Goal: Task Accomplishment & Management: Use online tool/utility

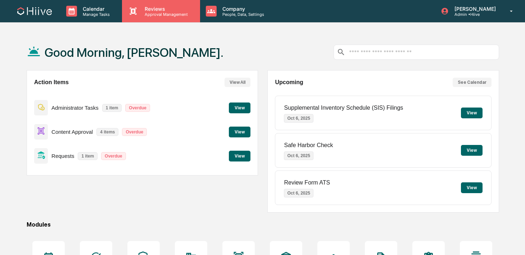
click at [140, 17] on div "Reviews Approval Management" at bounding box center [161, 11] width 78 height 22
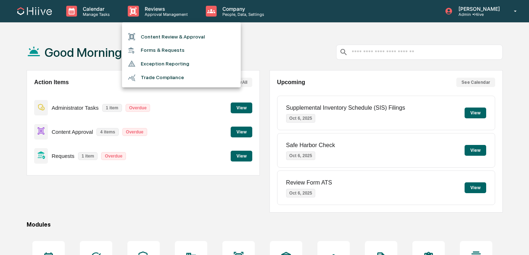
click at [140, 35] on div at bounding box center [134, 37] width 13 height 8
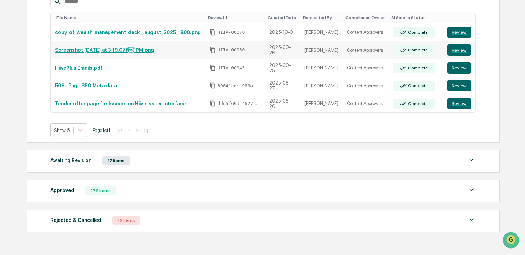
scroll to position [152, 0]
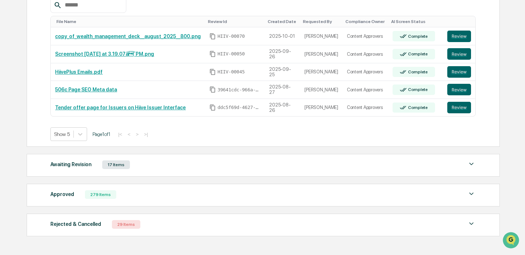
click at [200, 170] on div "Awaiting Revision 17 Items" at bounding box center [262, 165] width 425 height 10
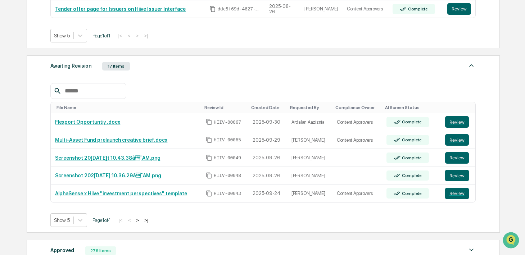
scroll to position [263, 0]
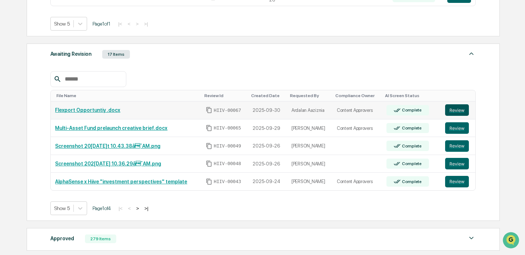
click at [449, 113] on button "Review" at bounding box center [457, 110] width 24 height 12
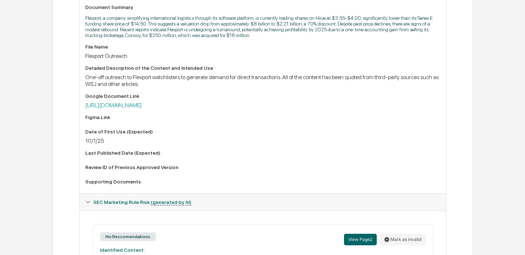
scroll to position [227, 0]
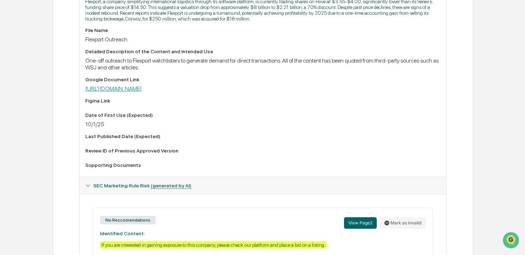
click at [142, 90] on link "[URL][DOMAIN_NAME]" at bounding box center [113, 88] width 56 height 7
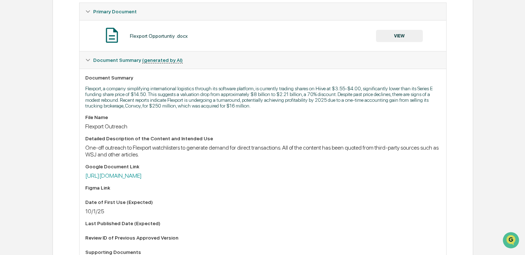
scroll to position [0, 0]
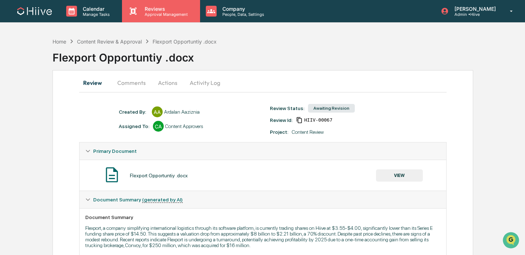
click at [158, 14] on p "Approval Management" at bounding box center [165, 14] width 53 height 5
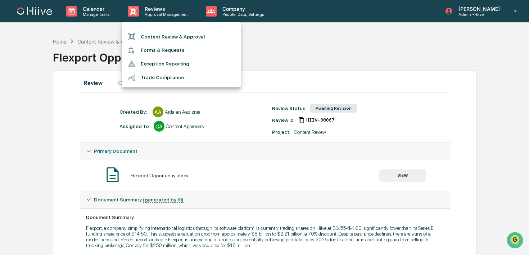
click at [158, 34] on li "Content Review & Approval" at bounding box center [181, 37] width 119 height 14
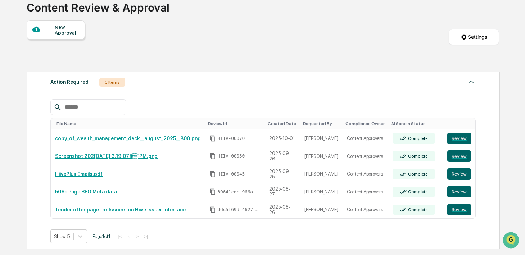
scroll to position [51, 0]
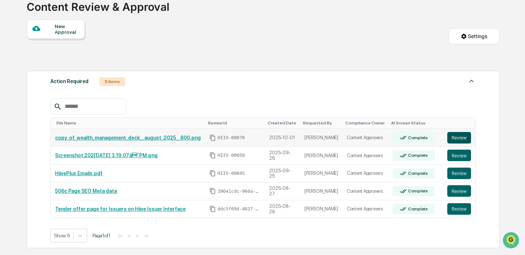
click at [462, 142] on button "Review" at bounding box center [459, 138] width 24 height 12
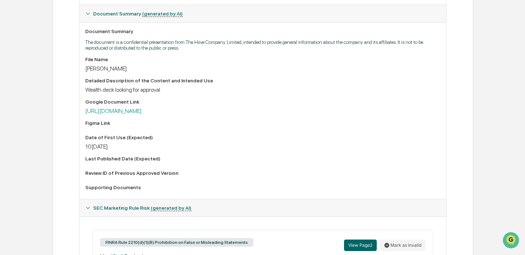
scroll to position [168, 0]
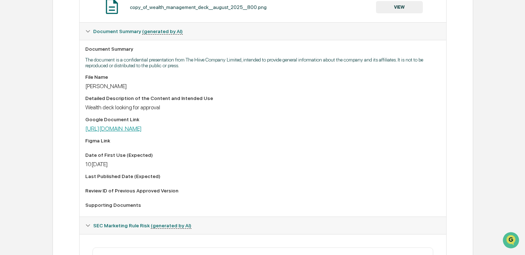
click at [142, 130] on link "https://docs.google.com/presentation/d/1fXtOC5qW-oGZWWV6Tuo83QIoRuacLjtMs162e-O…" at bounding box center [113, 128] width 56 height 7
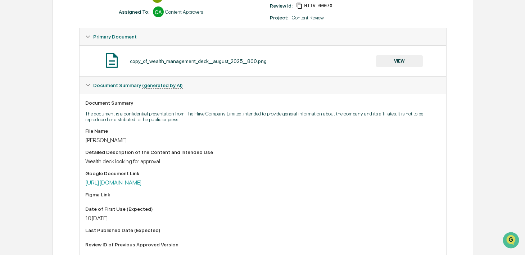
scroll to position [0, 0]
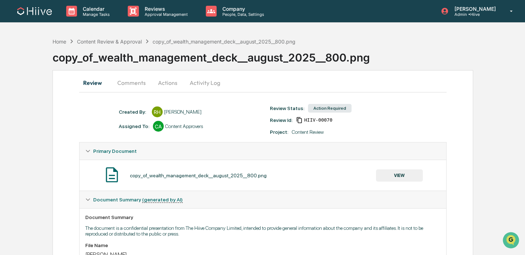
click at [205, 86] on button "Activity Log" at bounding box center [205, 82] width 42 height 17
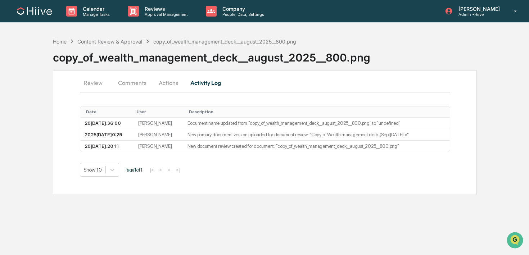
click at [174, 84] on button "Actions" at bounding box center [168, 82] width 32 height 17
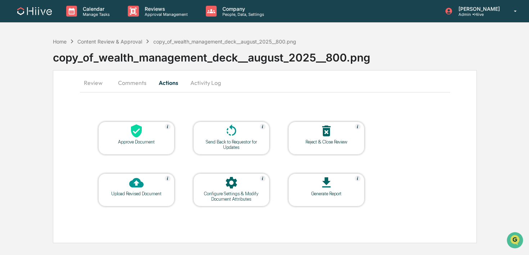
click at [220, 134] on div at bounding box center [231, 131] width 72 height 15
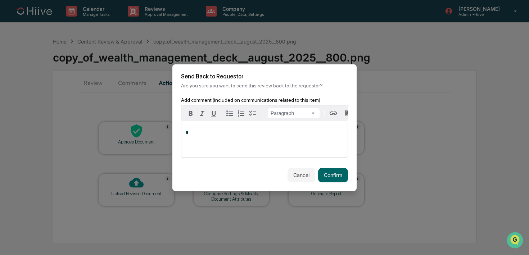
click at [241, 152] on div "*" at bounding box center [264, 139] width 166 height 36
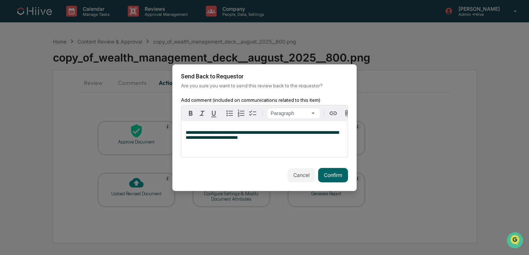
click at [259, 131] on span "**********" at bounding box center [262, 135] width 153 height 10
click at [278, 140] on p "**********" at bounding box center [265, 135] width 158 height 10
click at [324, 176] on button "Confirm" at bounding box center [333, 175] width 30 height 14
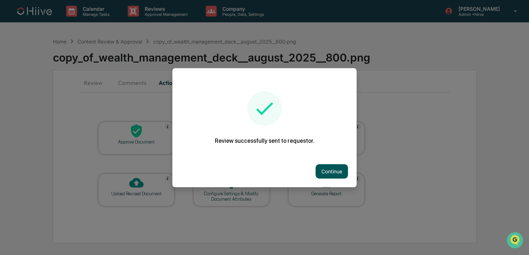
click at [327, 170] on button "Continue" at bounding box center [331, 171] width 32 height 14
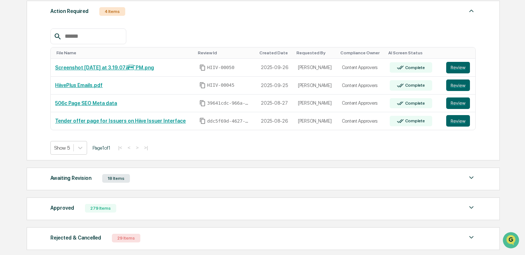
scroll to position [122, 0]
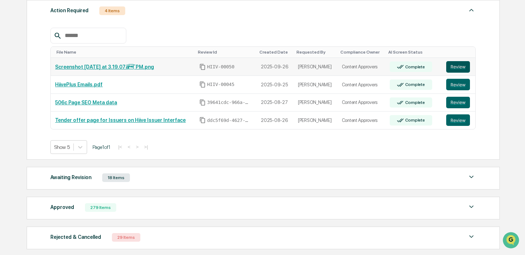
click at [454, 67] on button "Review" at bounding box center [458, 67] width 24 height 12
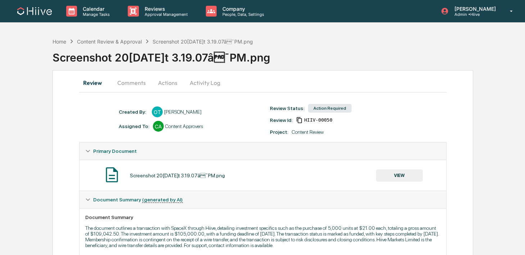
click at [202, 82] on button "Activity Log" at bounding box center [205, 82] width 42 height 17
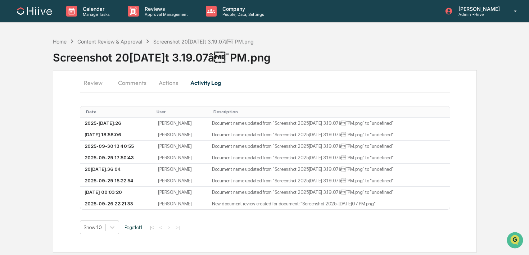
click at [173, 85] on button "Actions" at bounding box center [168, 82] width 32 height 17
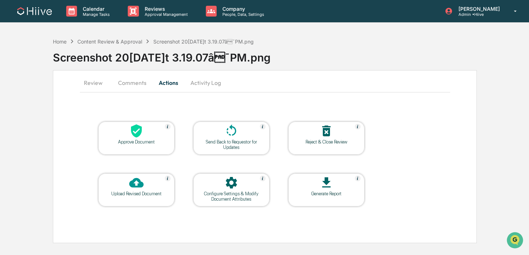
click at [219, 185] on div at bounding box center [231, 182] width 72 height 15
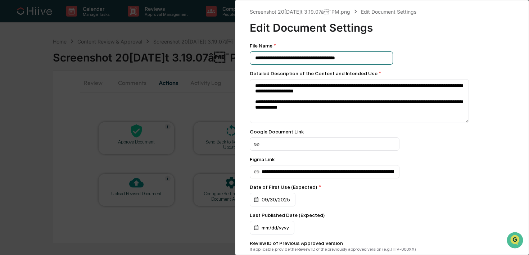
click at [368, 61] on input "**********" at bounding box center [321, 57] width 143 height 13
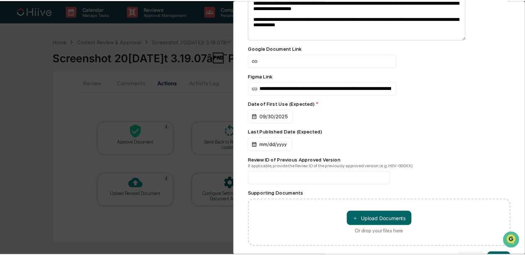
scroll to position [114, 0]
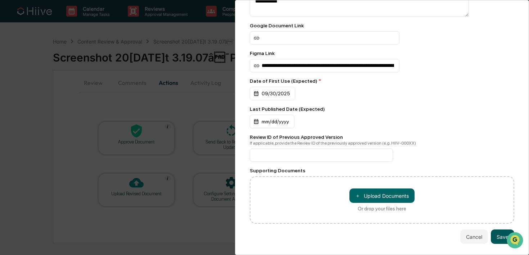
click at [490, 234] on button "Save" at bounding box center [501, 236] width 23 height 14
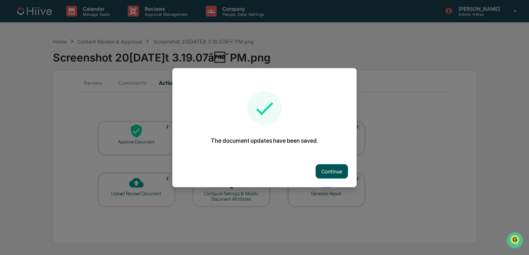
click at [317, 169] on button "Continue" at bounding box center [331, 171] width 32 height 14
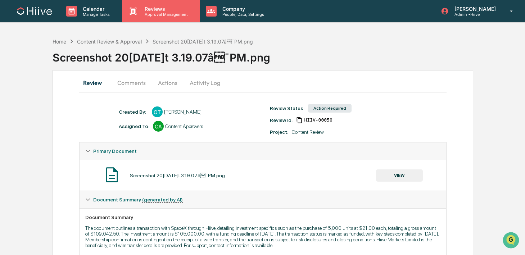
click at [160, 15] on p "Approval Management" at bounding box center [165, 14] width 53 height 5
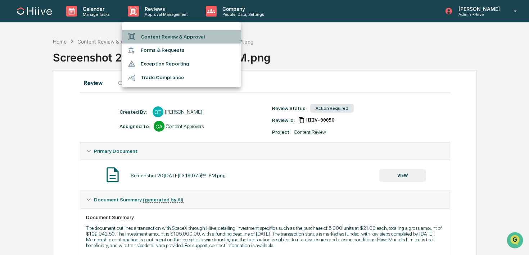
click at [160, 35] on li "Content Review & Approval" at bounding box center [181, 37] width 119 height 14
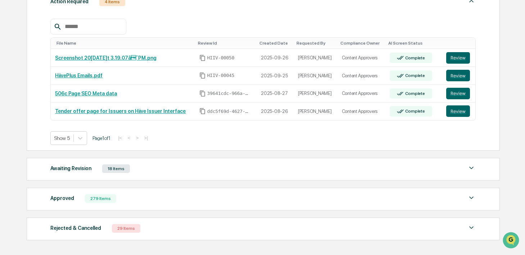
scroll to position [154, 0]
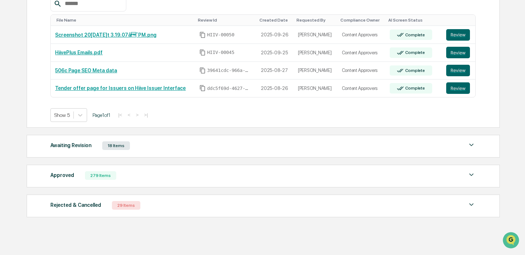
click at [373, 147] on div "Awaiting Revision 18 Items" at bounding box center [262, 146] width 425 height 10
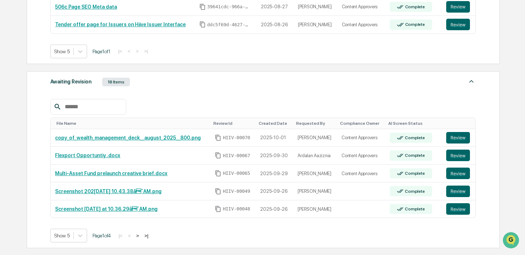
scroll to position [321, 0]
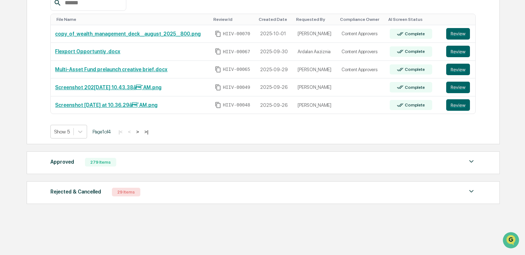
click at [141, 131] on button ">" at bounding box center [137, 132] width 7 height 6
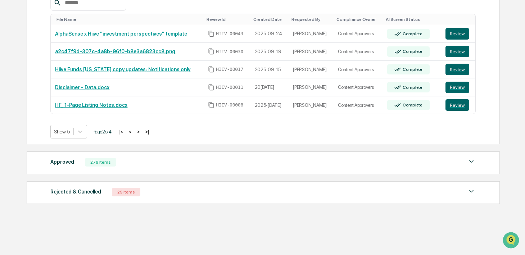
click at [134, 131] on button "<" at bounding box center [130, 132] width 7 height 6
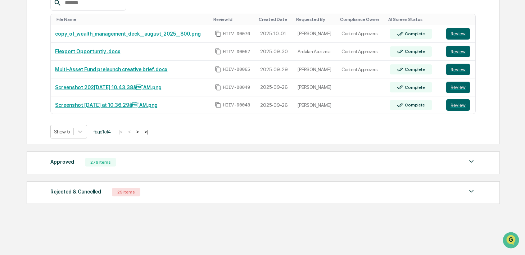
click at [141, 132] on button ">" at bounding box center [137, 132] width 7 height 6
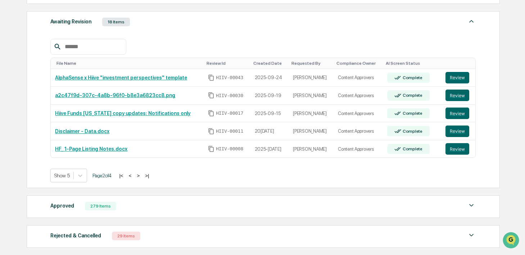
scroll to position [271, 0]
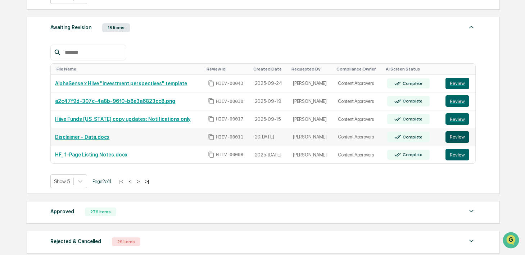
click at [457, 136] on button "Review" at bounding box center [457, 137] width 24 height 12
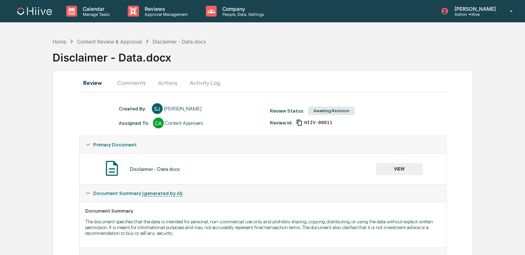
click at [132, 82] on button "Comments" at bounding box center [131, 82] width 40 height 17
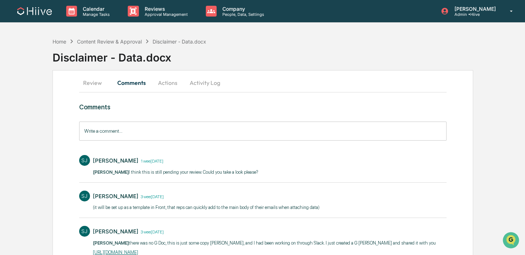
click at [95, 85] on button "Review" at bounding box center [95, 82] width 32 height 17
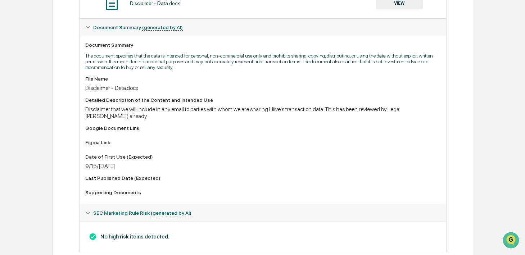
scroll to position [50, 0]
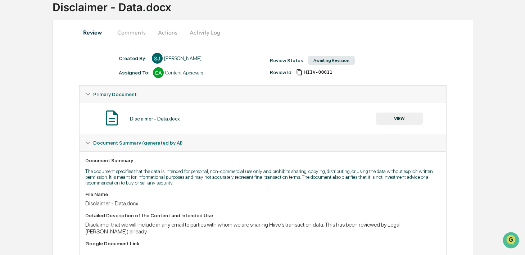
click at [398, 119] on button "VIEW" at bounding box center [399, 119] width 47 height 12
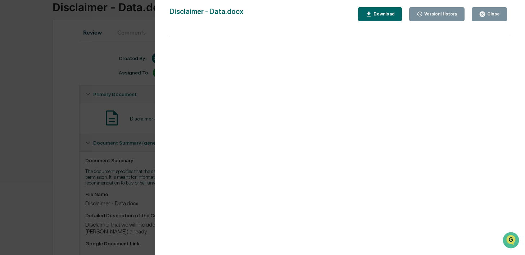
click at [135, 150] on div "Version History 09/12/[DATE][PERSON_NAME] Disclaimer - Data.docx Close Version …" at bounding box center [262, 127] width 525 height 255
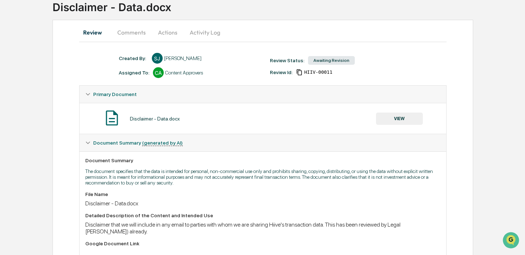
click at [128, 37] on button "Comments" at bounding box center [131, 32] width 40 height 17
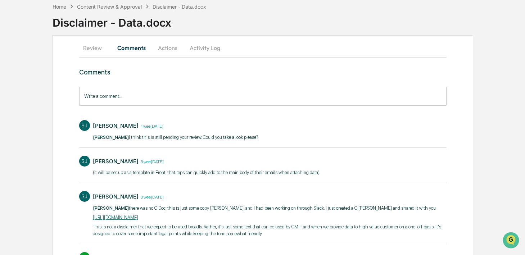
scroll to position [97, 0]
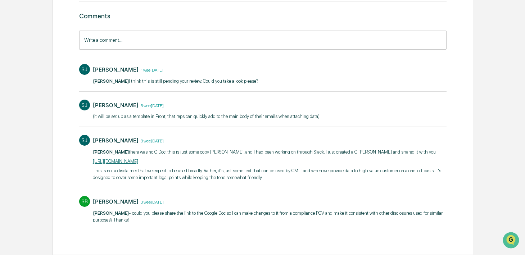
click at [130, 161] on link "[URL][DOMAIN_NAME]" at bounding box center [115, 161] width 45 height 5
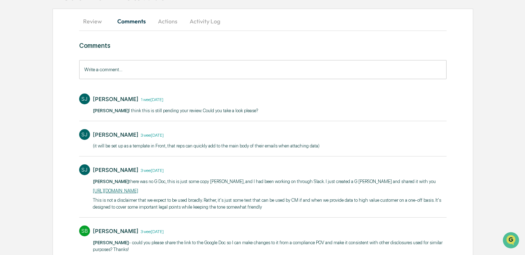
click at [128, 64] on input "Write a comment..." at bounding box center [262, 69] width 367 height 19
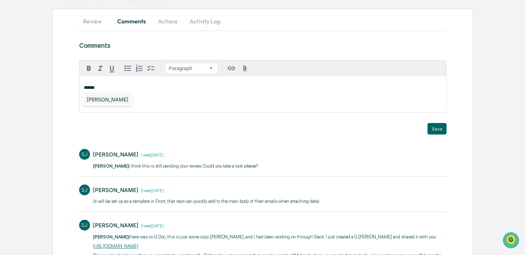
click at [97, 101] on div "[PERSON_NAME]" at bounding box center [107, 99] width 47 height 9
click at [435, 130] on button "Save" at bounding box center [436, 129] width 19 height 12
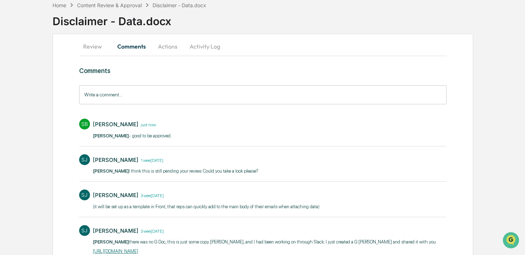
scroll to position [34, 0]
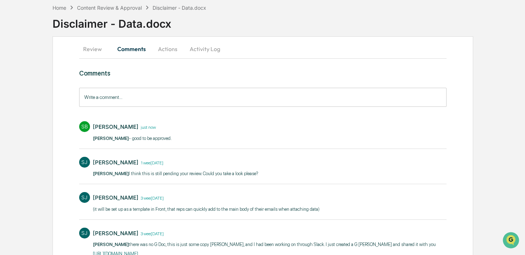
click at [200, 48] on button "Activity Log" at bounding box center [205, 48] width 42 height 17
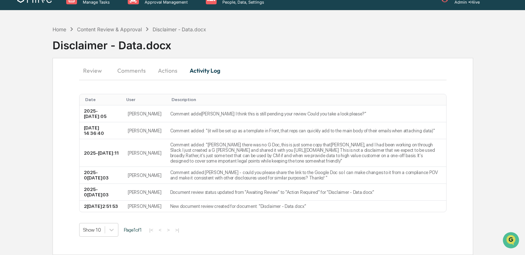
click at [142, 62] on button "Comments" at bounding box center [131, 70] width 40 height 17
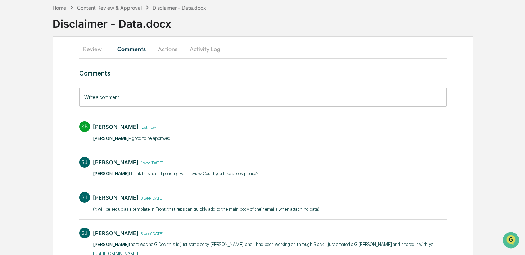
click at [179, 54] on button "Actions" at bounding box center [167, 48] width 32 height 17
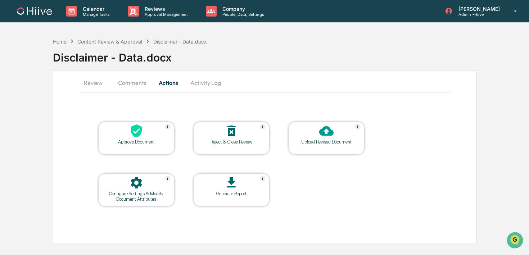
click at [95, 82] on button "Review" at bounding box center [96, 82] width 32 height 17
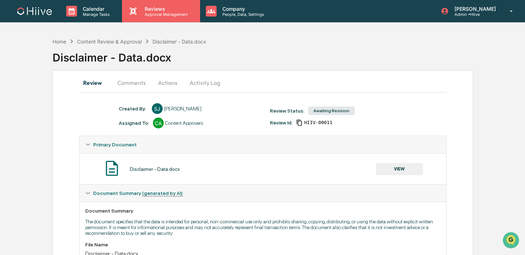
click at [142, 10] on p "Reviews" at bounding box center [165, 9] width 53 height 6
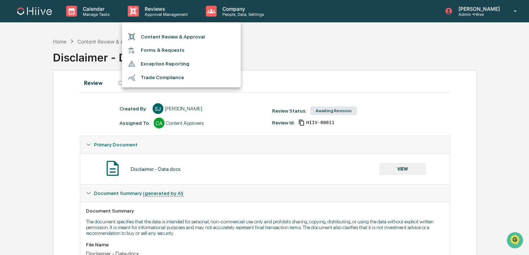
click at [142, 38] on li "Content Review & Approval" at bounding box center [181, 37] width 119 height 14
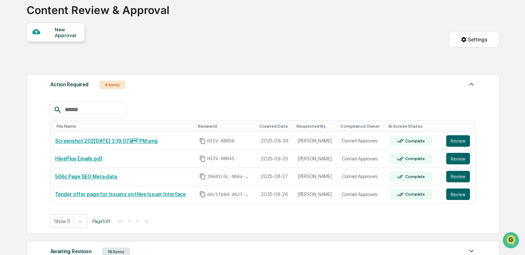
scroll to position [167, 0]
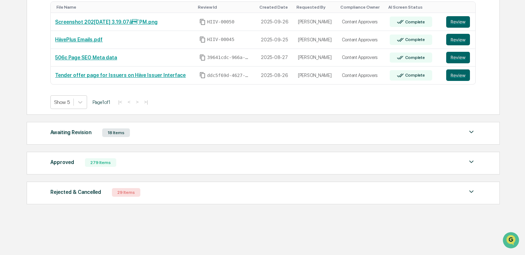
click at [142, 125] on div "Awaiting Revision 18 Items File Name Review Id Created Date Requested By Compli…" at bounding box center [263, 133] width 473 height 23
click at [135, 132] on div "Awaiting Revision 18 Items" at bounding box center [262, 133] width 425 height 10
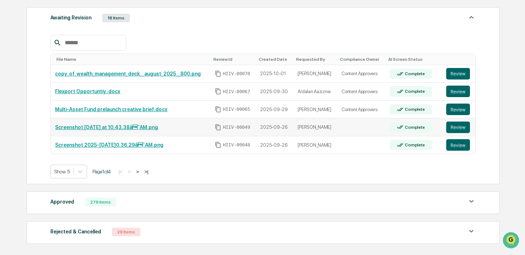
scroll to position [282, 0]
click at [141, 172] on button ">" at bounding box center [137, 171] width 7 height 6
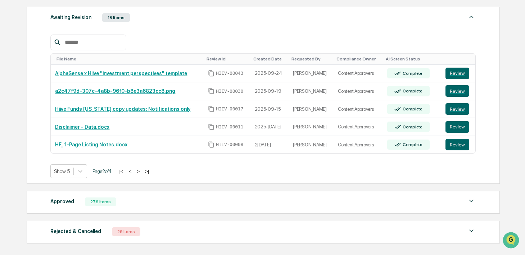
click at [142, 172] on button ">" at bounding box center [137, 171] width 7 height 6
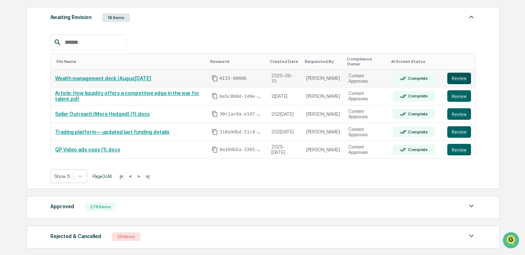
click at [459, 80] on button "Review" at bounding box center [459, 79] width 24 height 12
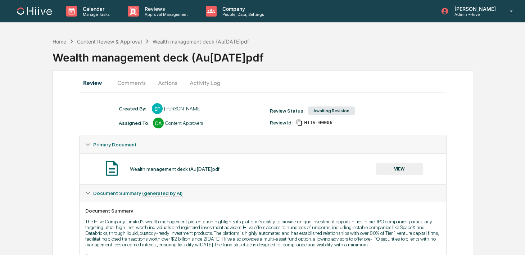
click at [140, 83] on button "Comments" at bounding box center [131, 82] width 40 height 17
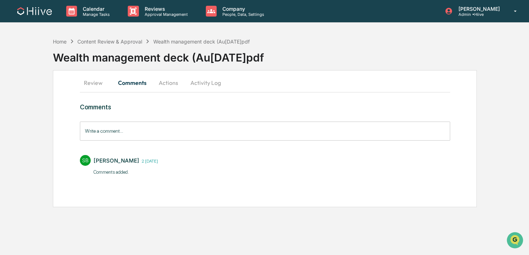
click at [142, 133] on input "Write a comment..." at bounding box center [265, 131] width 370 height 19
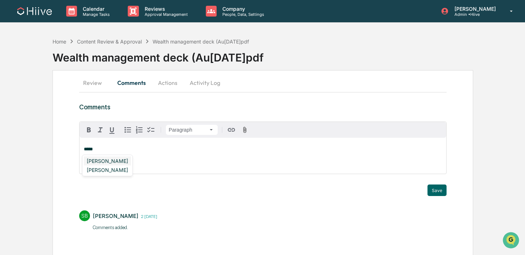
click at [118, 160] on div "[PERSON_NAME]" at bounding box center [107, 160] width 47 height 9
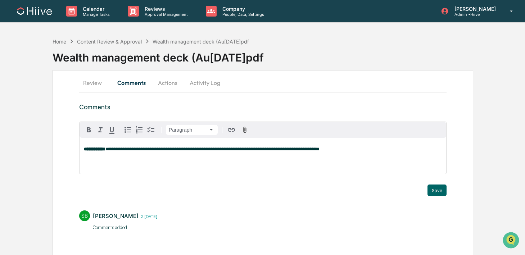
click at [319, 150] on span "**********" at bounding box center [212, 149] width 214 height 5
click at [385, 154] on div "**********" at bounding box center [262, 156] width 366 height 36
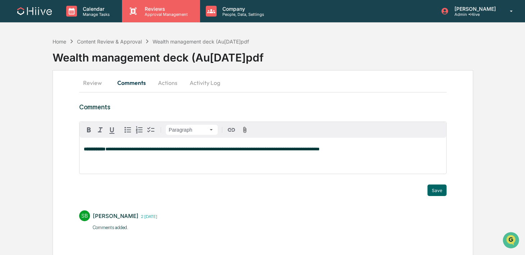
click at [157, 14] on p "Approval Management" at bounding box center [165, 14] width 53 height 5
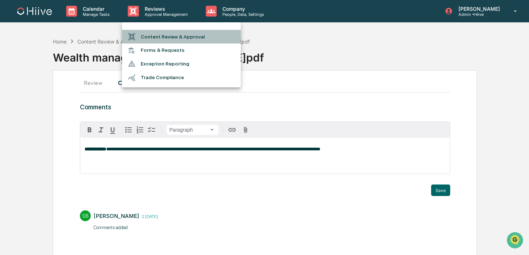
click at [152, 35] on li "Content Review & Approval" at bounding box center [181, 37] width 119 height 14
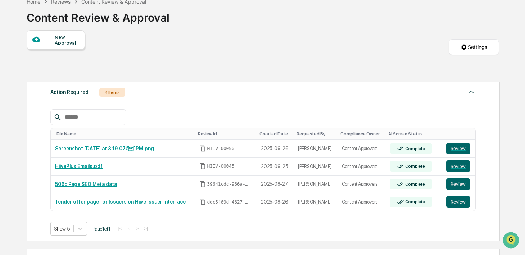
scroll to position [114, 0]
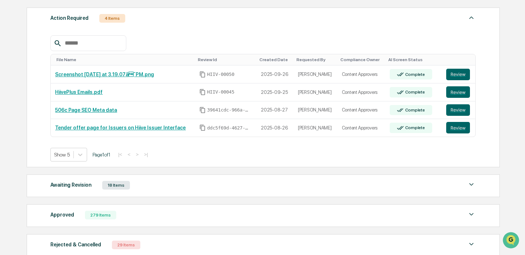
click at [130, 187] on div "18 Items" at bounding box center [116, 185] width 28 height 9
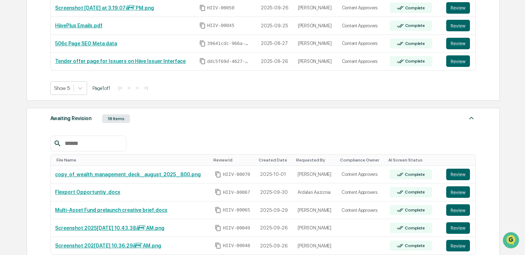
scroll to position [227, 0]
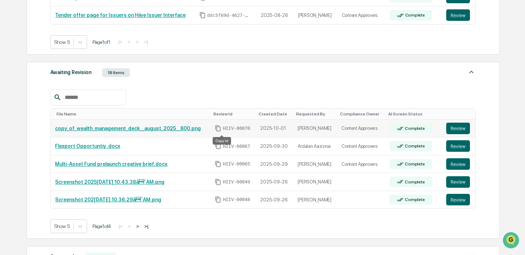
click at [221, 125] on icon "Copy Id" at bounding box center [218, 128] width 6 height 6
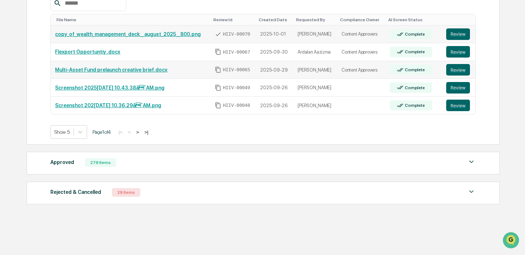
scroll to position [321, 0]
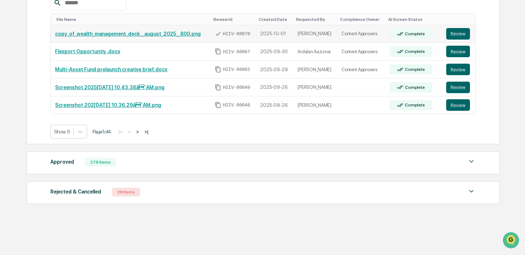
click at [187, 176] on div "Action Required 4 Items File Name Review Id Created Date Requested By Complianc…" at bounding box center [263, 2] width 472 height 411
click at [184, 166] on div "Approved 279 Items" at bounding box center [262, 162] width 425 height 10
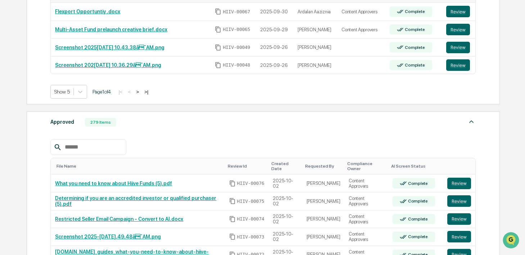
scroll to position [426, 0]
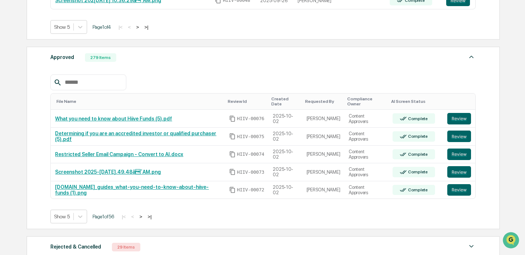
click at [144, 214] on button ">" at bounding box center [140, 217] width 7 height 6
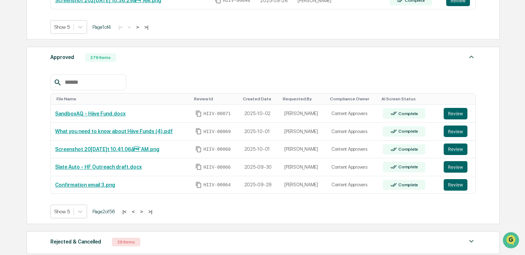
click at [145, 212] on button ">" at bounding box center [141, 212] width 7 height 6
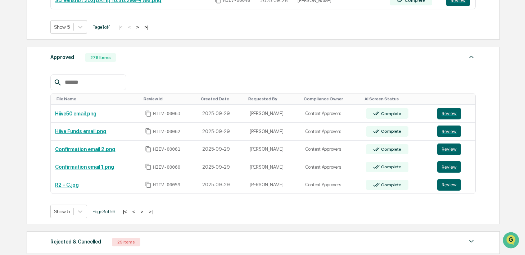
click at [137, 212] on button "<" at bounding box center [133, 212] width 7 height 6
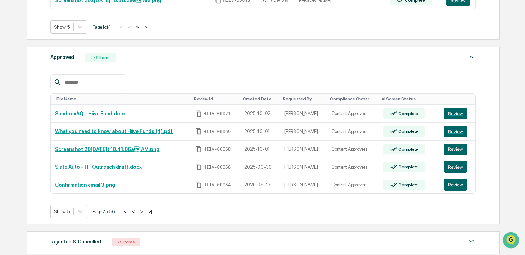
click at [137, 212] on button "<" at bounding box center [133, 212] width 7 height 6
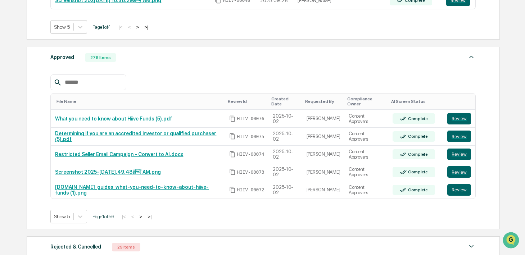
click at [144, 214] on button ">" at bounding box center [140, 217] width 7 height 6
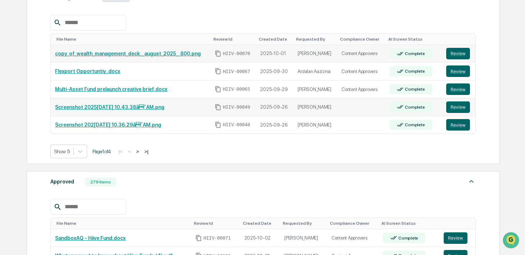
scroll to position [301, 0]
click at [141, 150] on button ">" at bounding box center [137, 152] width 7 height 6
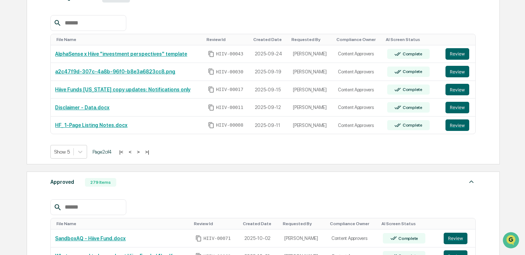
click at [142, 150] on button ">" at bounding box center [137, 152] width 7 height 6
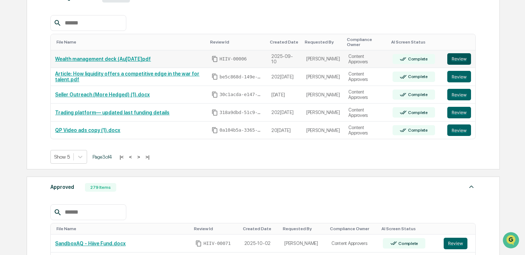
click at [459, 57] on button "Review" at bounding box center [459, 59] width 24 height 12
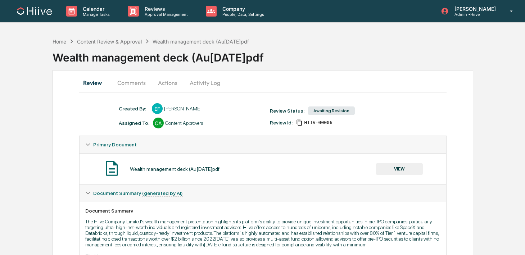
click at [141, 84] on button "Comments" at bounding box center [131, 82] width 40 height 17
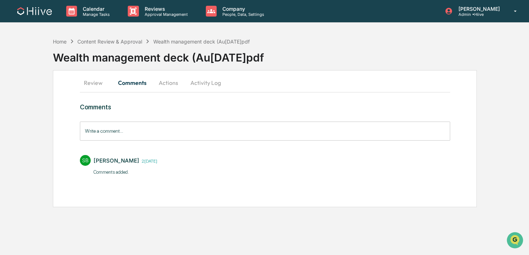
click at [141, 131] on input "Write a comment..." at bounding box center [265, 131] width 370 height 19
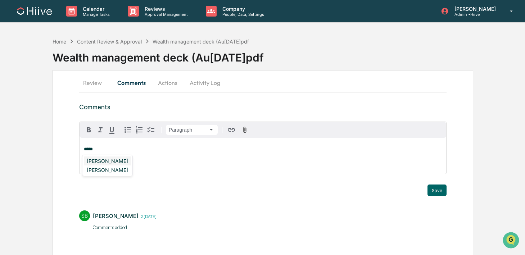
click at [117, 159] on div "[PERSON_NAME]" at bounding box center [107, 160] width 47 height 9
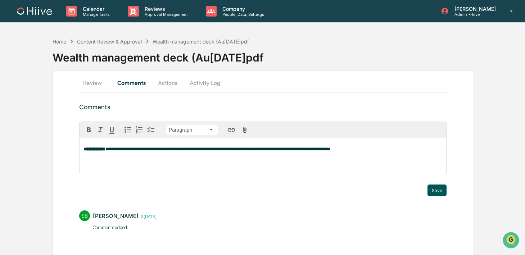
click at [436, 188] on button "Save" at bounding box center [436, 190] width 19 height 12
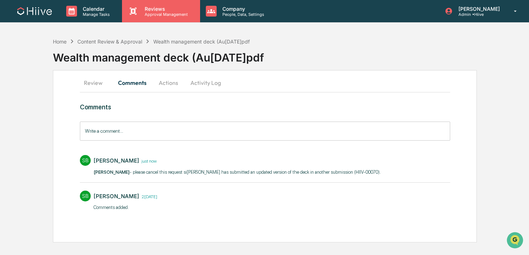
click at [161, 15] on p "Approval Management" at bounding box center [165, 14] width 53 height 5
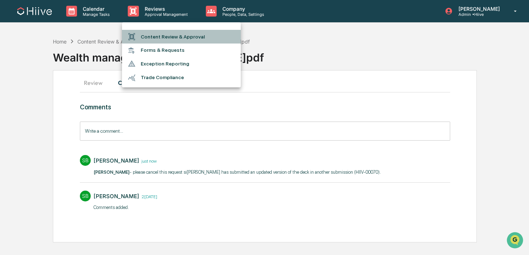
click at [161, 37] on li "Content Review & Approval" at bounding box center [181, 37] width 119 height 14
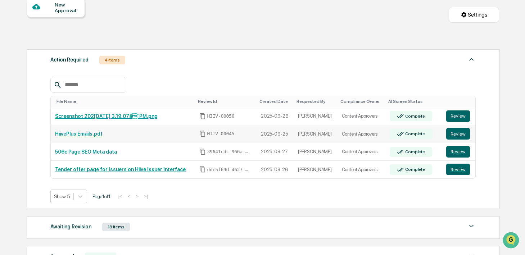
scroll to position [73, 0]
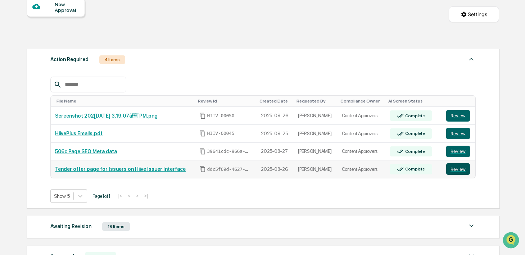
click at [459, 171] on button "Review" at bounding box center [458, 169] width 24 height 12
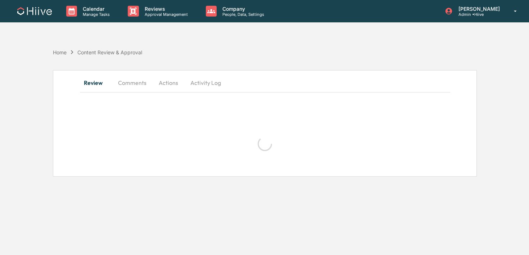
click at [123, 83] on button "Comments" at bounding box center [132, 82] width 40 height 17
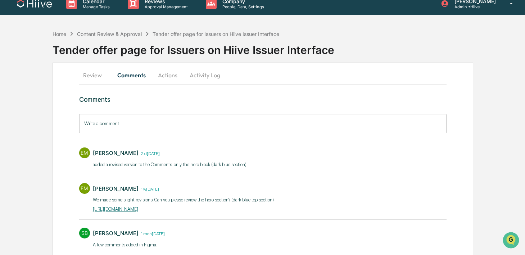
scroll to position [38, 0]
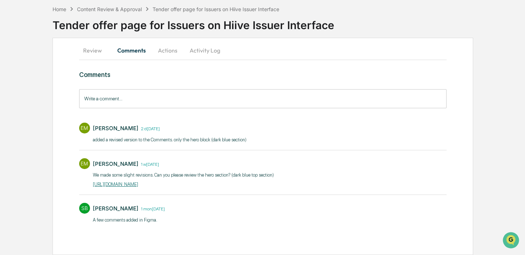
click at [110, 184] on link "[URL][DOMAIN_NAME]" at bounding box center [115, 184] width 45 height 5
click at [87, 43] on button "Review" at bounding box center [95, 50] width 32 height 17
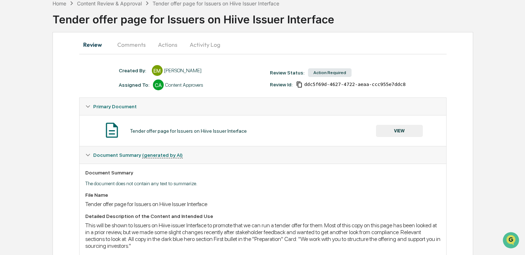
click at [408, 129] on button "VIEW" at bounding box center [399, 131] width 47 height 12
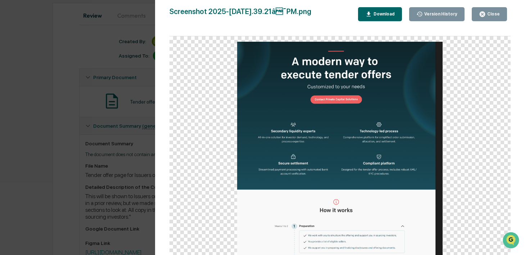
scroll to position [69, 0]
click at [97, 64] on div "Version History 08/26/2025, 10:42 PM Ernie Mo Screenshot 2025-08-26 at 3.39.21â…" at bounding box center [262, 127] width 525 height 255
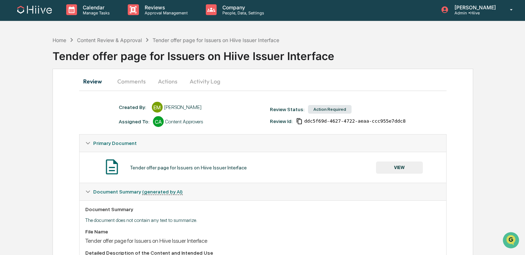
scroll to position [0, 0]
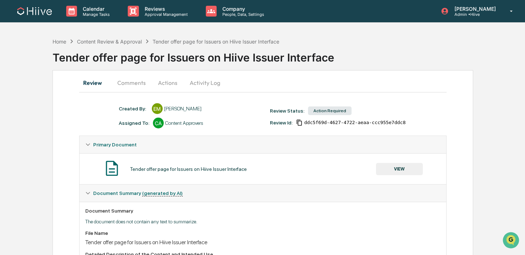
click at [130, 86] on button "Comments" at bounding box center [131, 82] width 40 height 17
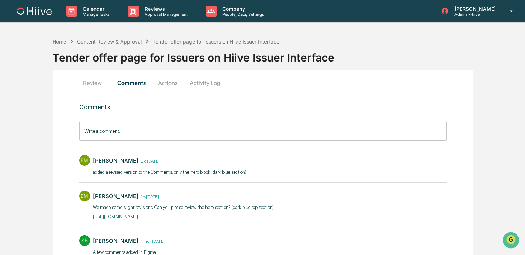
click at [202, 83] on button "Activity Log" at bounding box center [205, 82] width 42 height 17
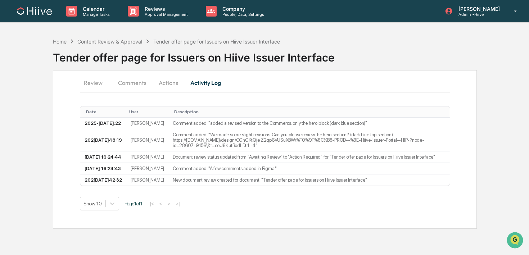
click at [168, 81] on button "Actions" at bounding box center [168, 82] width 32 height 17
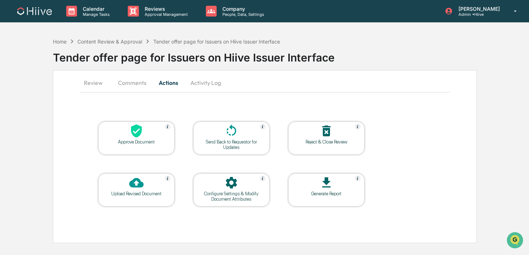
click at [226, 141] on div "Send Back to Requestor for Updates" at bounding box center [231, 144] width 65 height 11
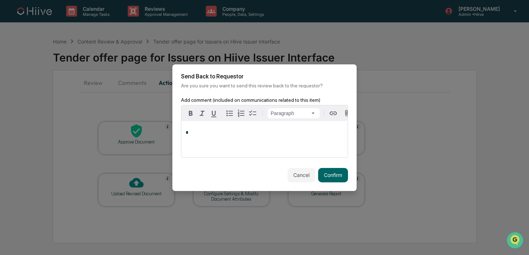
click at [273, 148] on div "*" at bounding box center [264, 139] width 166 height 36
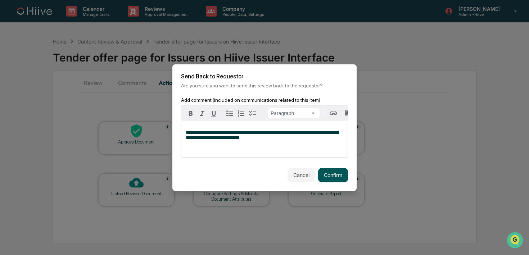
click at [332, 178] on button "Confirm" at bounding box center [333, 175] width 30 height 14
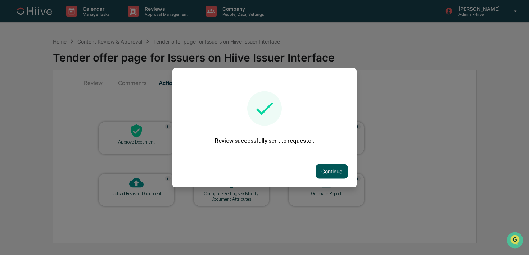
click at [329, 171] on button "Continue" at bounding box center [331, 171] width 32 height 14
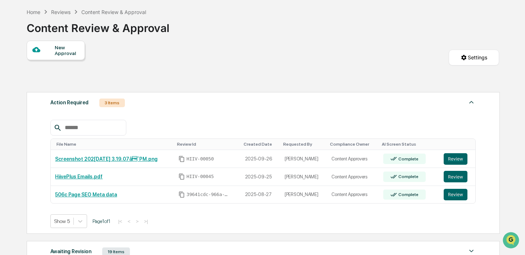
scroll to position [70, 0]
